Goal: Task Accomplishment & Management: Complete application form

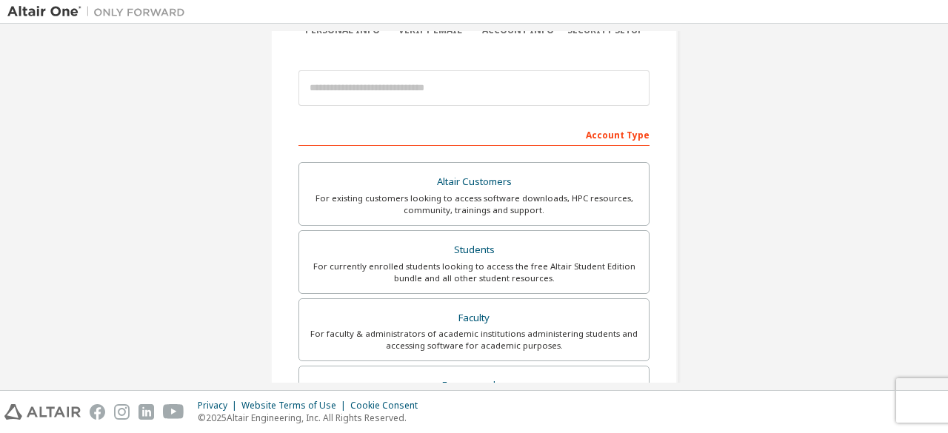
scroll to position [151, 0]
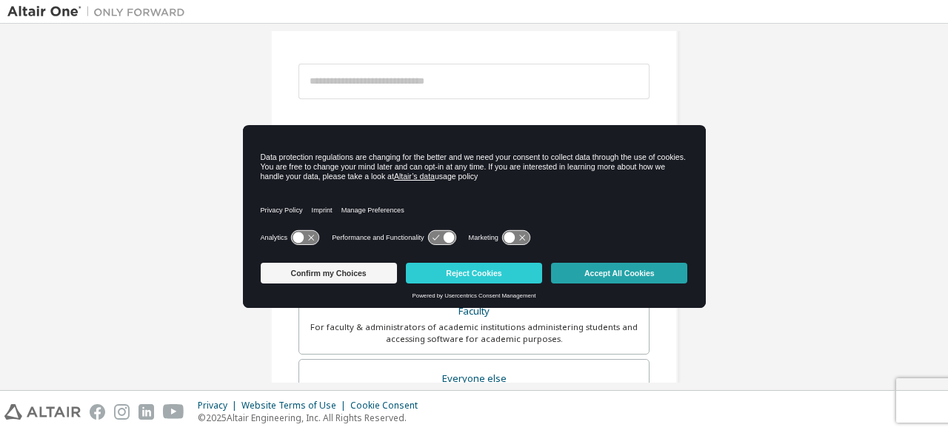
click at [588, 275] on button "Accept All Cookies" at bounding box center [619, 273] width 136 height 21
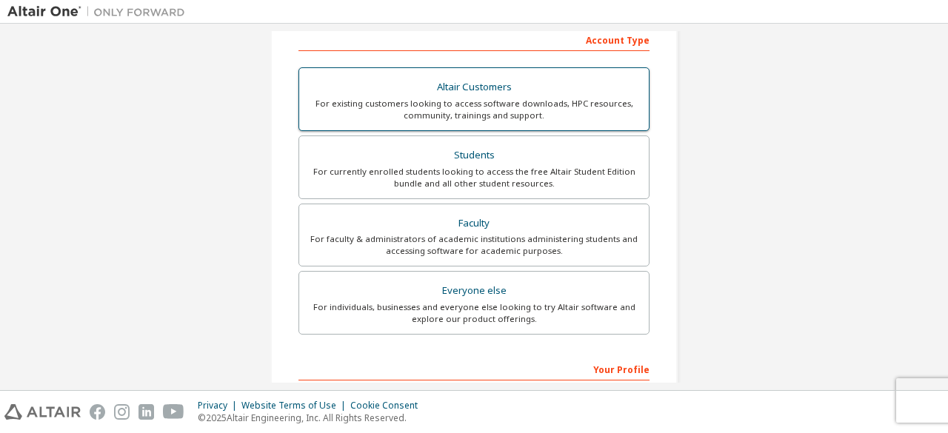
scroll to position [241, 0]
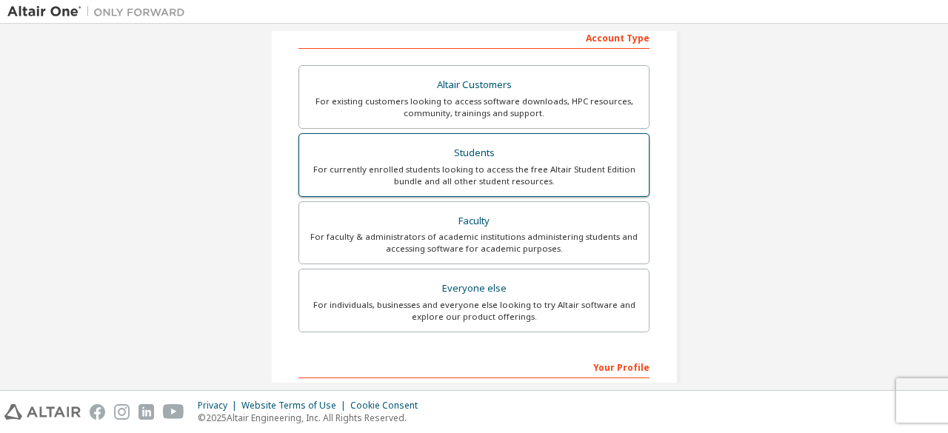
click at [505, 170] on div "For currently enrolled students looking to access the free Altair Student Editi…" at bounding box center [474, 176] width 332 height 24
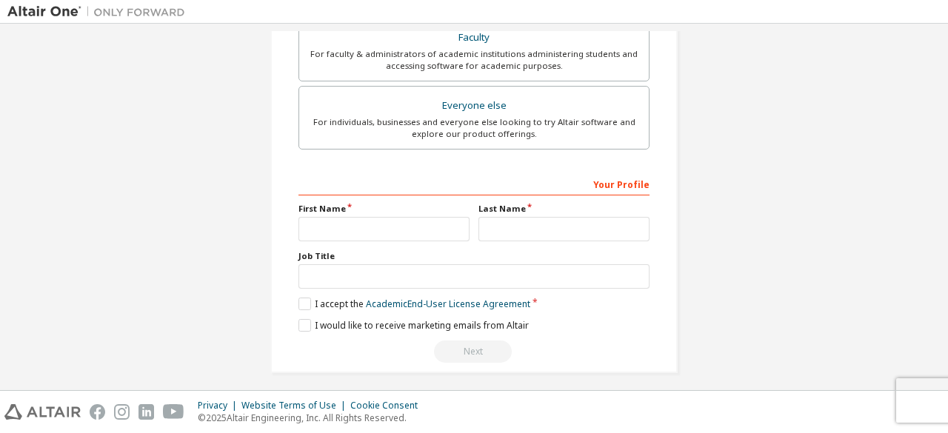
scroll to position [467, 0]
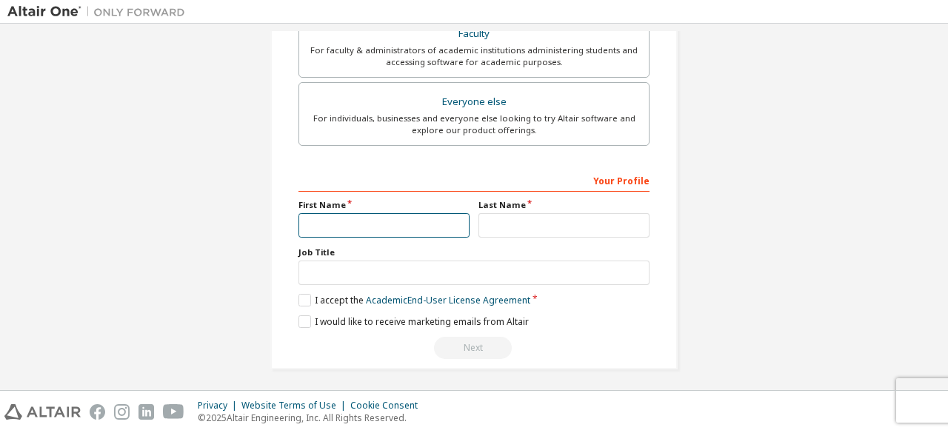
click at [438, 218] on input "text" at bounding box center [383, 225] width 171 height 24
type input "******"
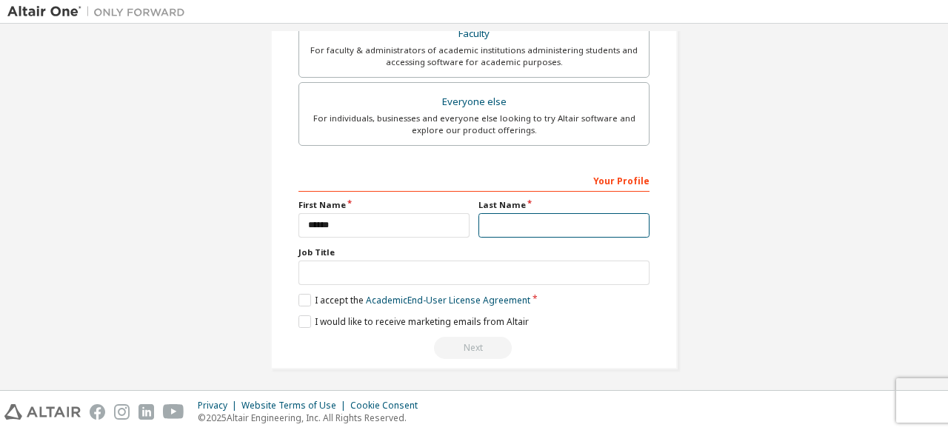
click at [559, 220] on input "text" at bounding box center [563, 225] width 171 height 24
type input "*******"
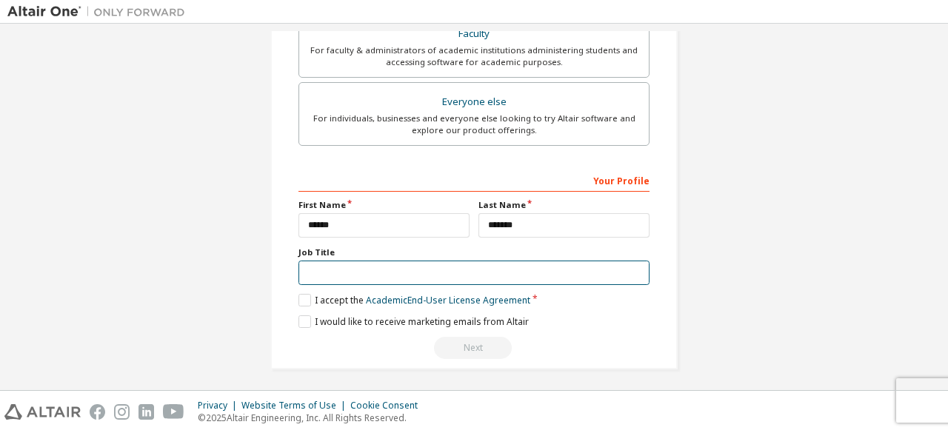
click at [437, 267] on input "text" at bounding box center [473, 273] width 351 height 24
type input "*******"
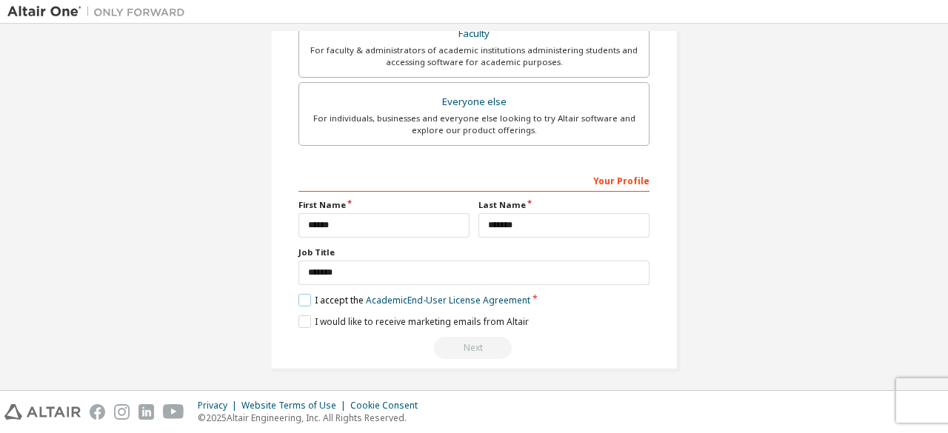
click at [301, 297] on label "I accept the Academic End-User License Agreement" at bounding box center [414, 300] width 232 height 13
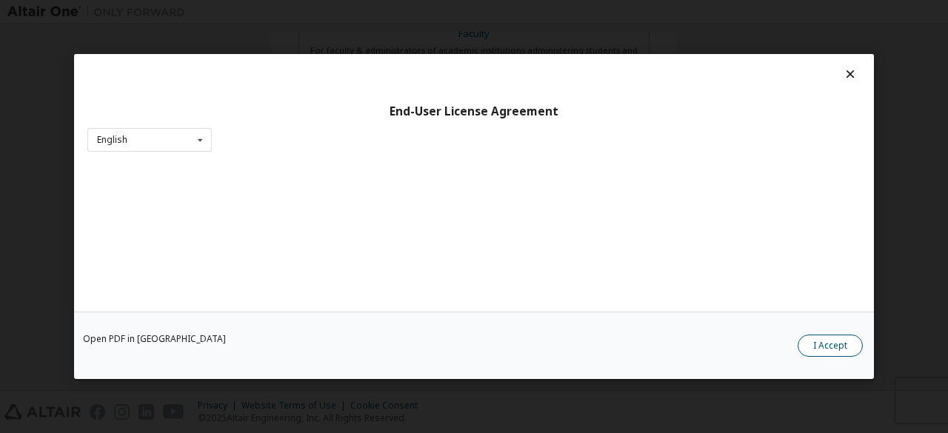
click at [829, 344] on button "I Accept" at bounding box center [830, 346] width 65 height 22
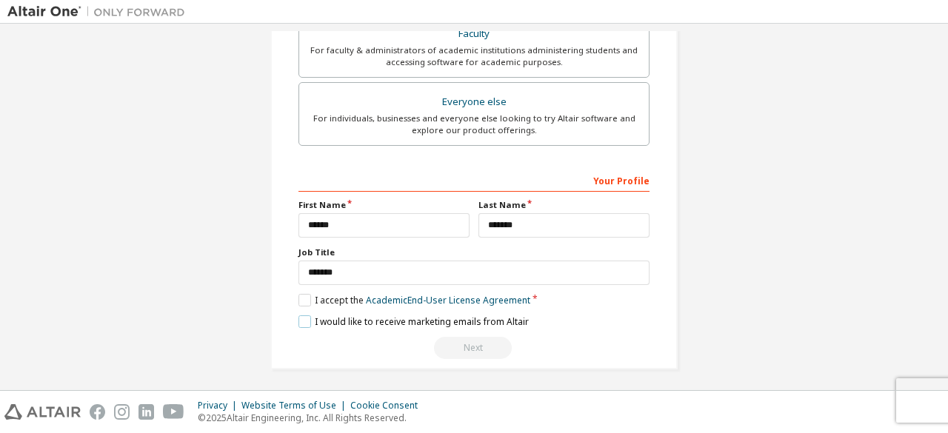
click at [302, 316] on label "I would like to receive marketing emails from Altair" at bounding box center [413, 321] width 230 height 13
click at [306, 318] on label "I would like to receive marketing emails from Altair" at bounding box center [413, 321] width 230 height 13
click at [482, 177] on div "Your Profile" at bounding box center [473, 180] width 351 height 24
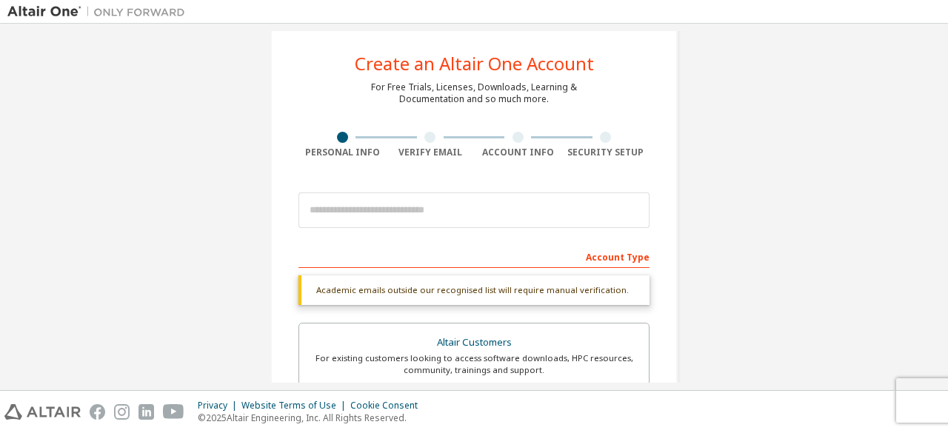
scroll to position [21, 0]
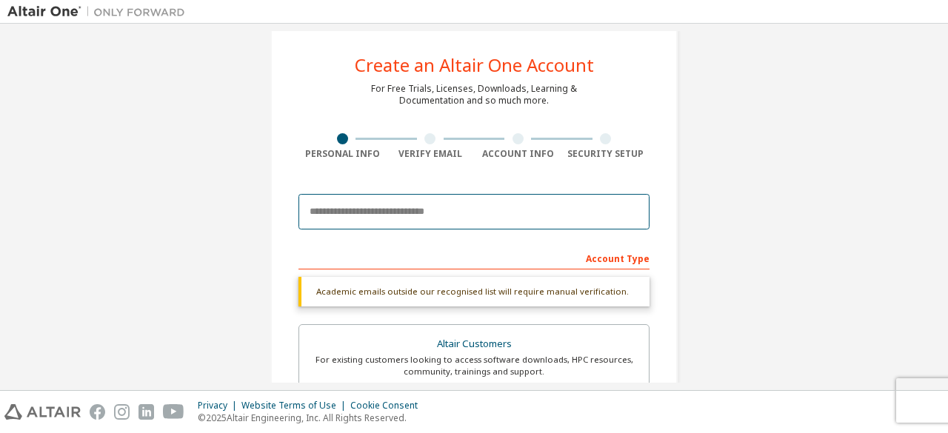
click at [482, 213] on input "email" at bounding box center [473, 212] width 351 height 36
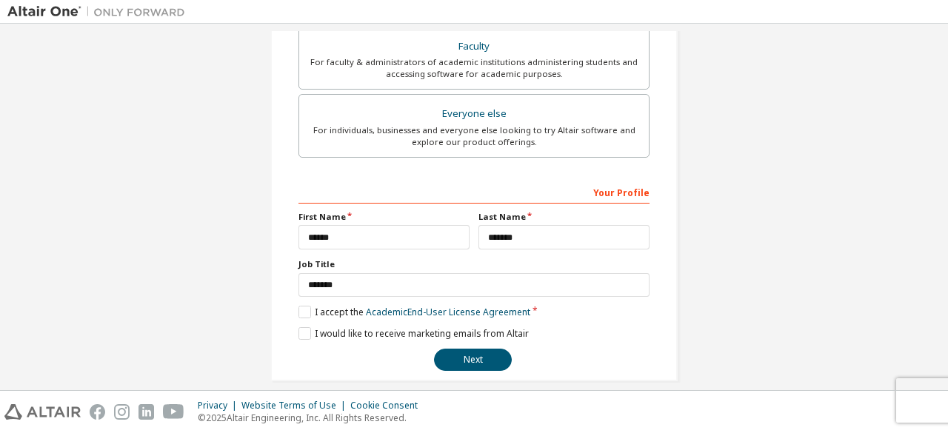
scroll to position [428, 0]
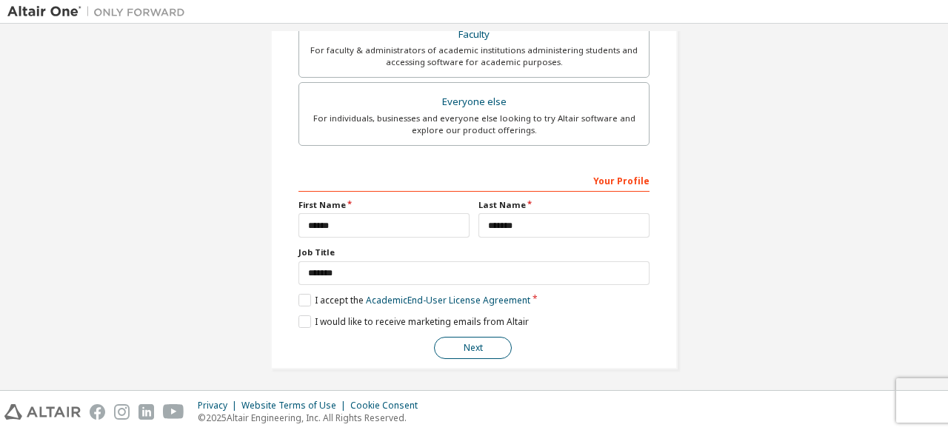
type input "**********"
click at [477, 341] on button "Next" at bounding box center [473, 348] width 78 height 22
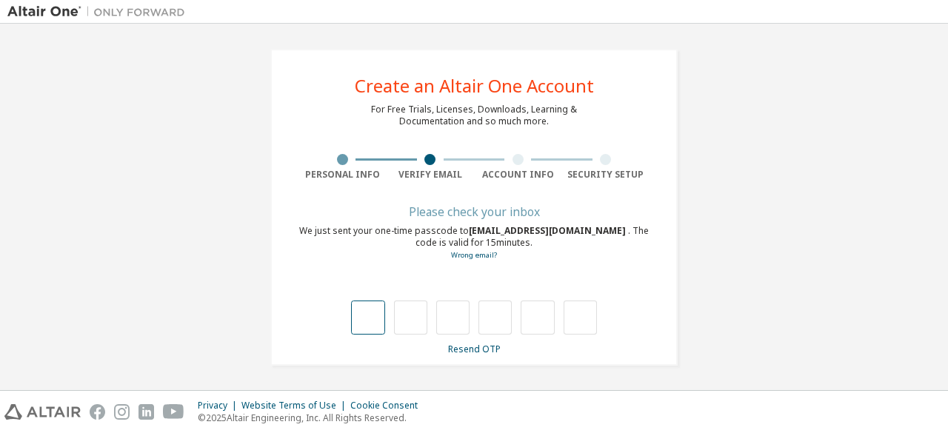
type input "*"
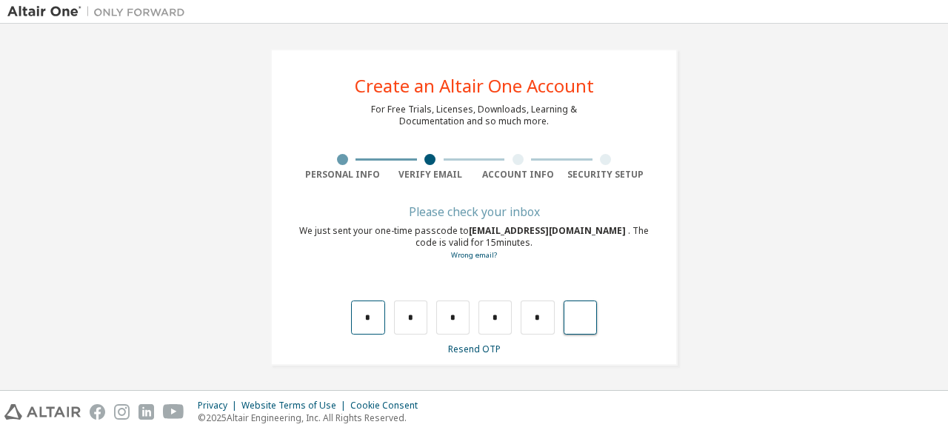
type input "*"
